Goal: Task Accomplishment & Management: Complete application form

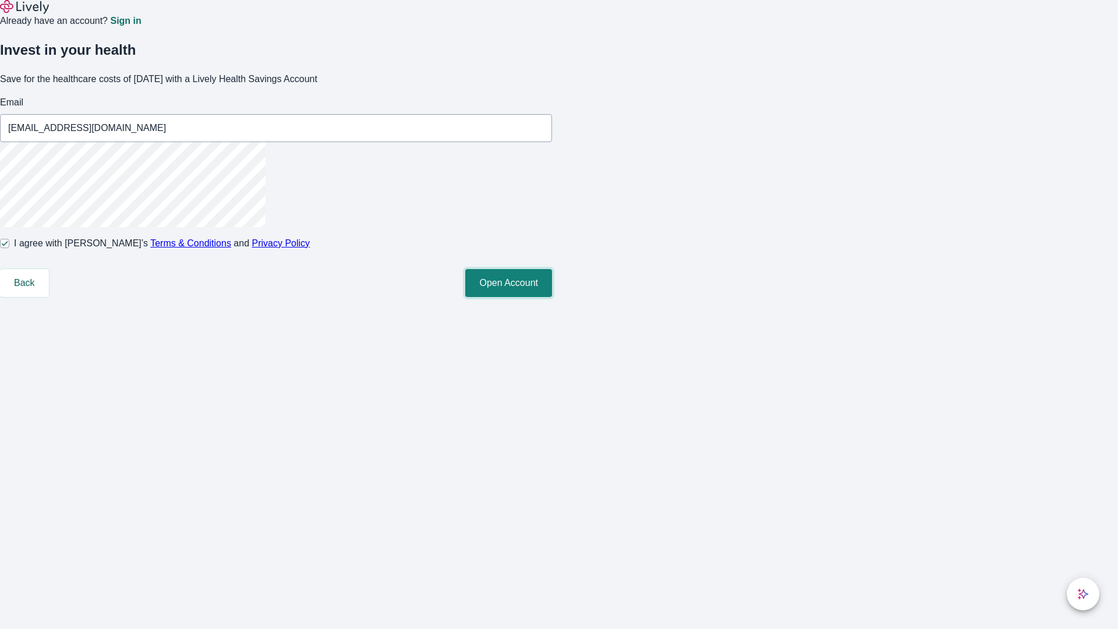
click at [552, 297] on button "Open Account" at bounding box center [508, 283] width 87 height 28
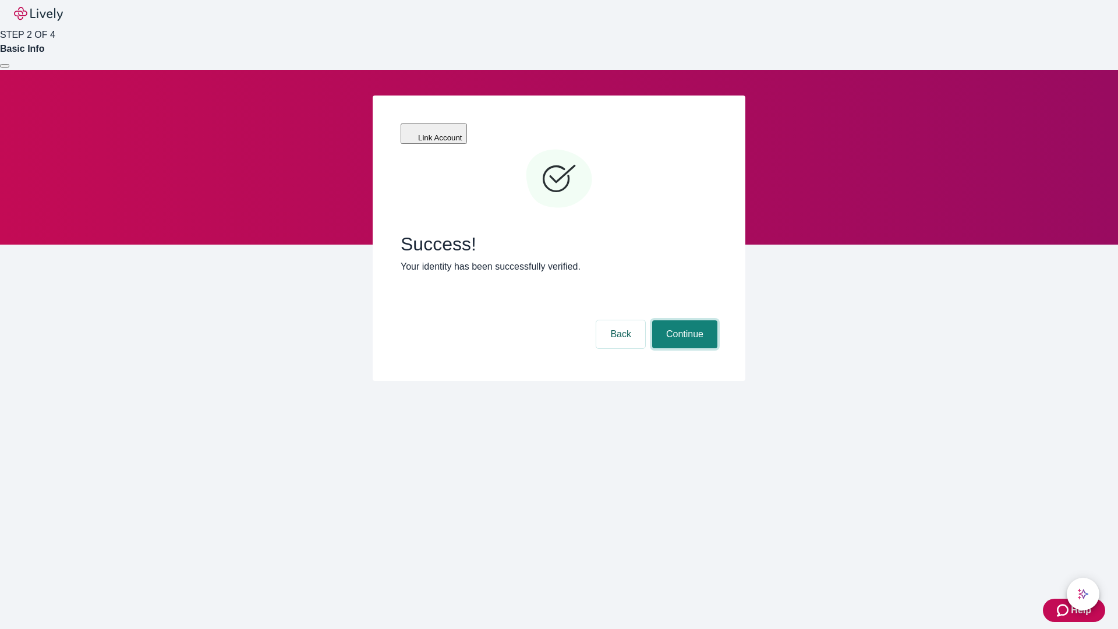
click at [683, 320] on button "Continue" at bounding box center [684, 334] width 65 height 28
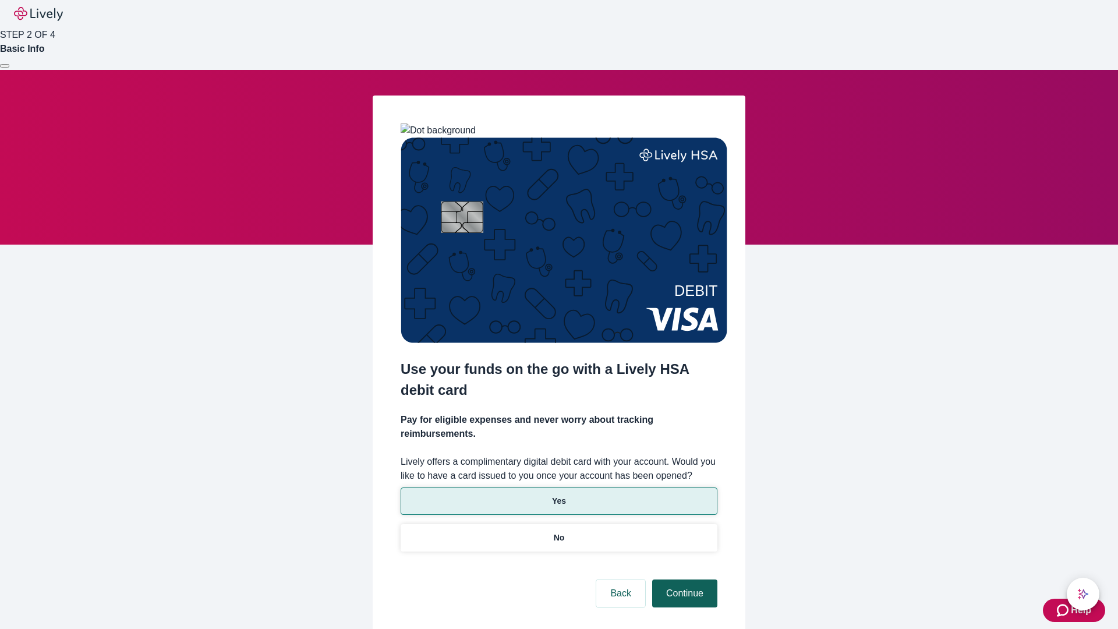
click at [559, 532] on p "No" at bounding box center [559, 538] width 11 height 12
click at [683, 580] on button "Continue" at bounding box center [684, 594] width 65 height 28
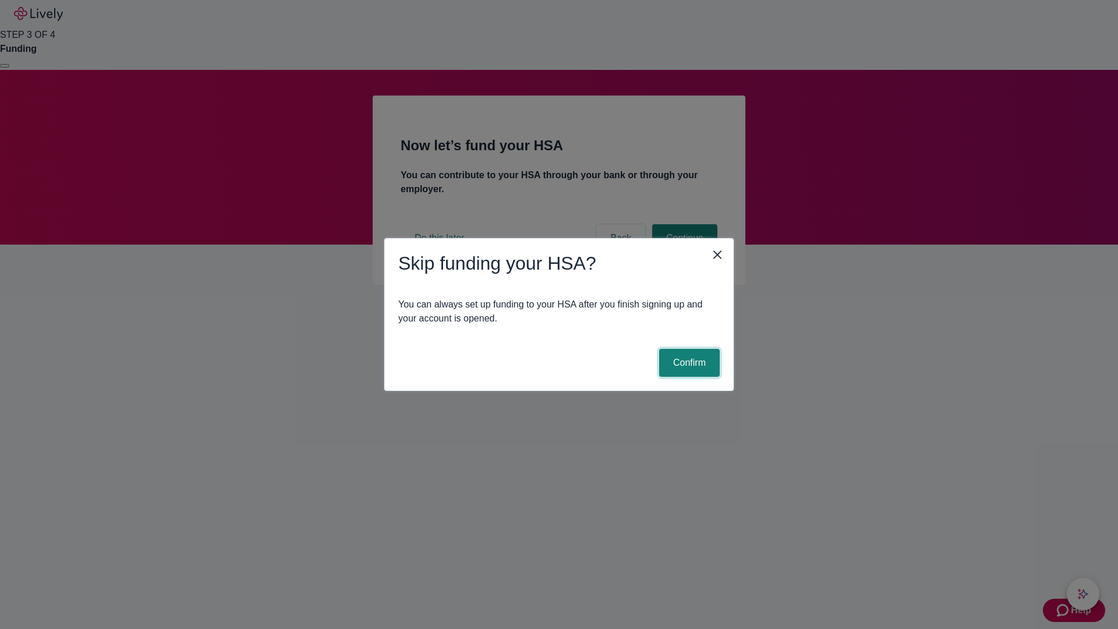
click at [688, 363] on button "Confirm" at bounding box center [689, 363] width 61 height 28
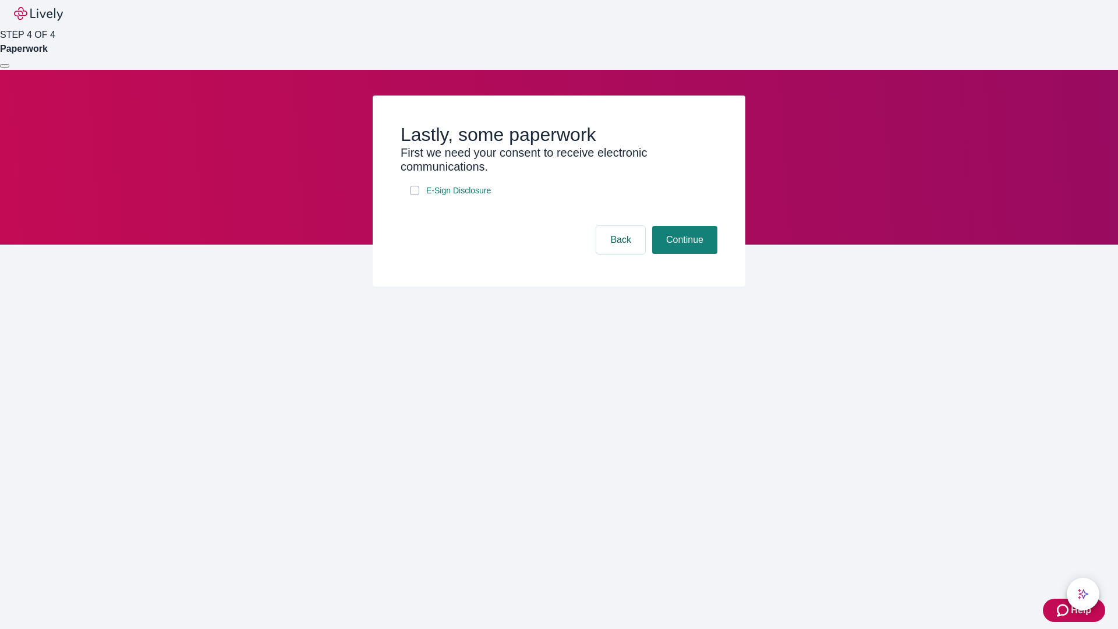
click at [415, 195] on input "E-Sign Disclosure" at bounding box center [414, 190] width 9 height 9
checkbox input "true"
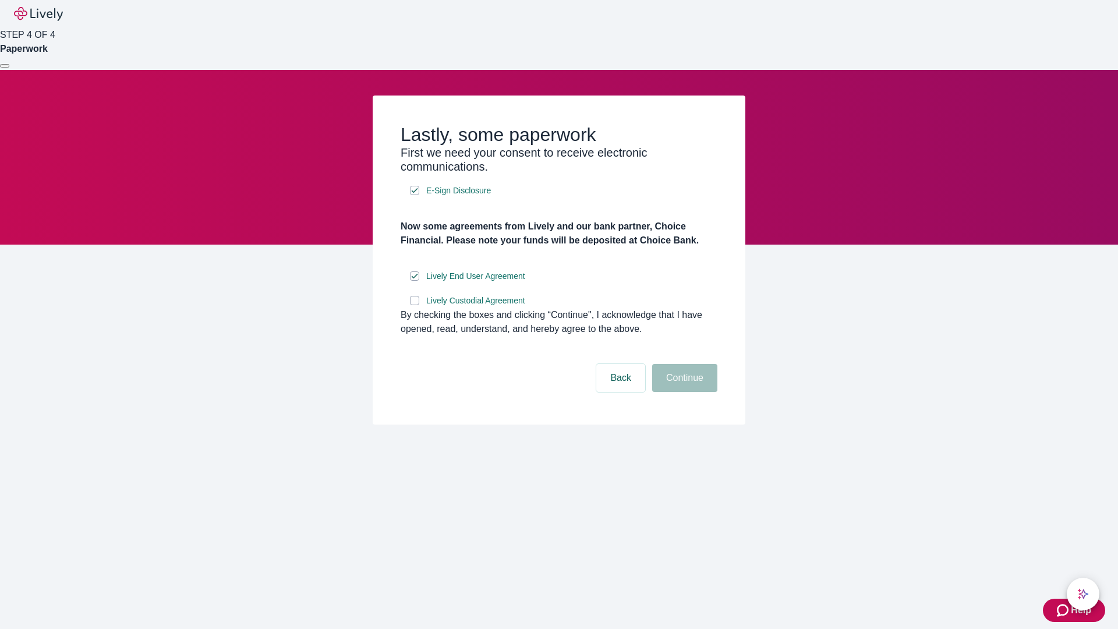
click at [415, 305] on input "Lively Custodial Agreement" at bounding box center [414, 300] width 9 height 9
checkbox input "true"
click at [683, 392] on button "Continue" at bounding box center [684, 378] width 65 height 28
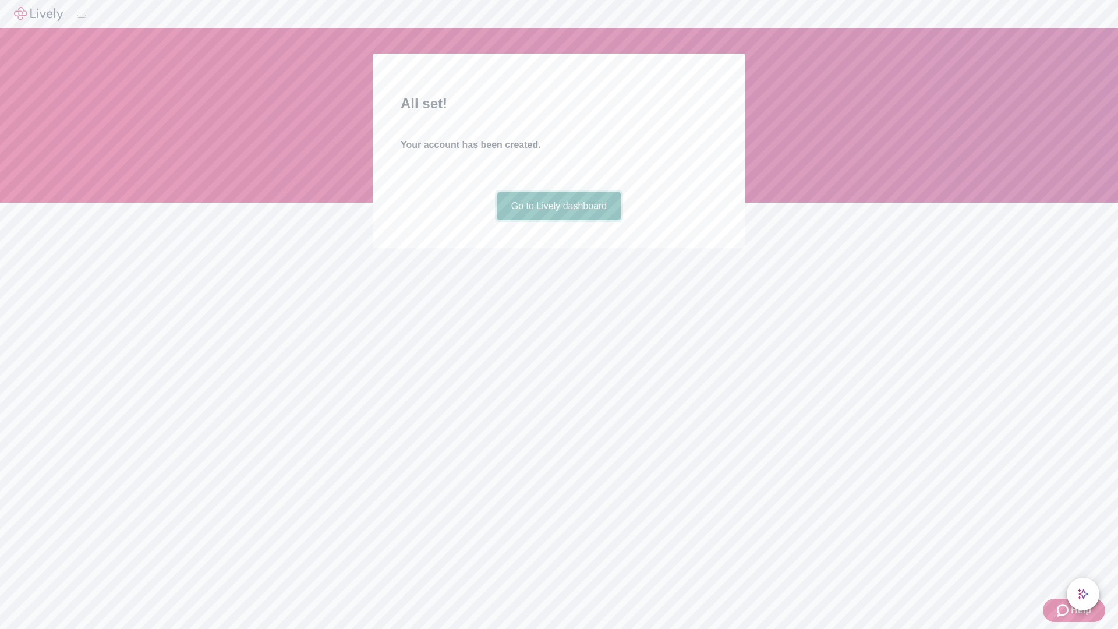
click at [559, 220] on link "Go to Lively dashboard" at bounding box center [559, 206] width 124 height 28
